Goal: Information Seeking & Learning: Learn about a topic

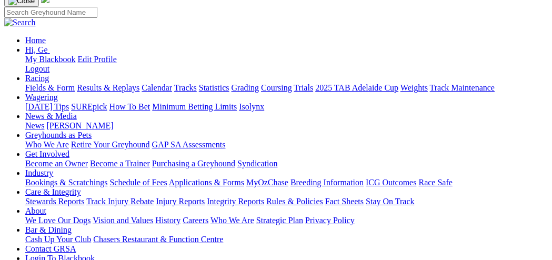
scroll to position [105, 0]
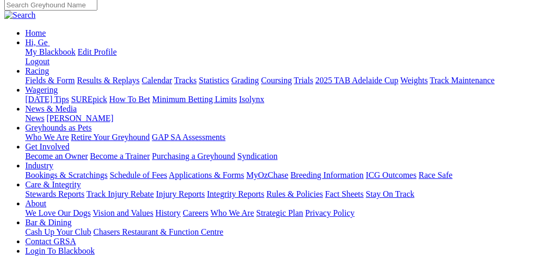
select select "mandurah"
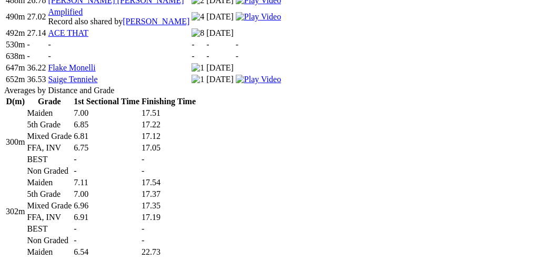
scroll to position [771, 0]
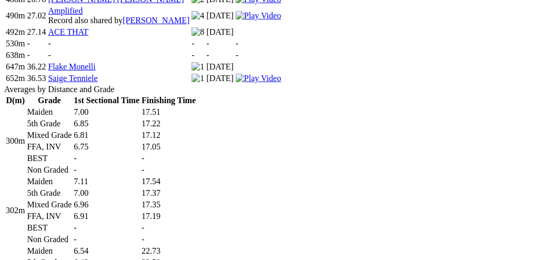
click at [140, 153] on td "-" at bounding box center [106, 158] width 67 height 11
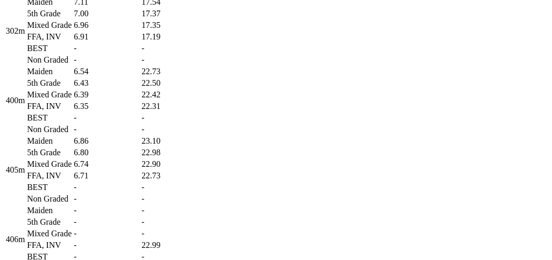
scroll to position [947, 0]
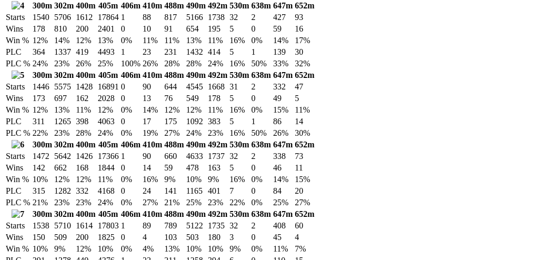
scroll to position [1964, 0]
